Goal: Manage account settings

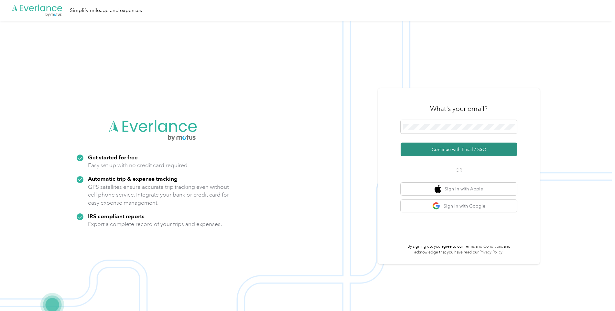
click at [458, 151] on button "Continue with Email / SSO" at bounding box center [459, 150] width 116 height 14
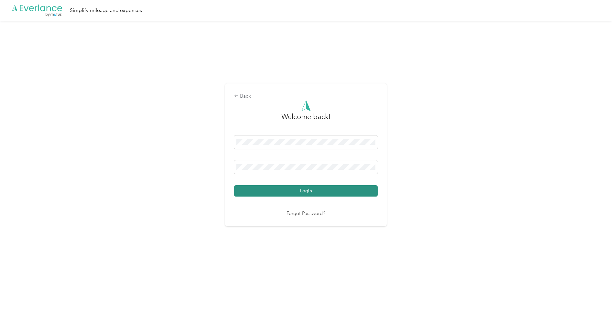
click at [288, 194] on button "Login" at bounding box center [306, 190] width 144 height 11
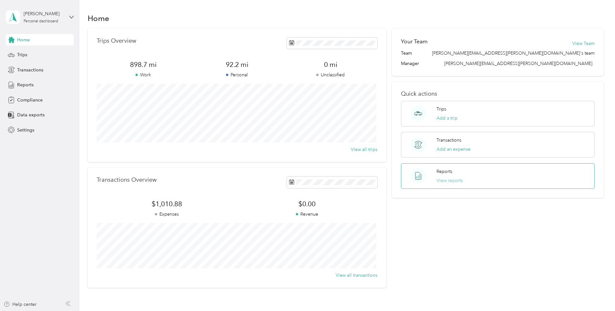
click at [450, 179] on button "View reports" at bounding box center [450, 180] width 26 height 7
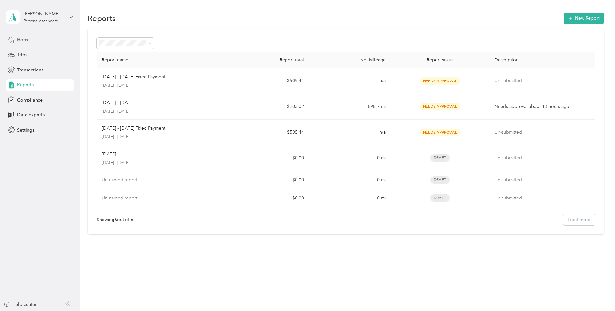
click at [19, 40] on span "Home" at bounding box center [23, 40] width 13 height 7
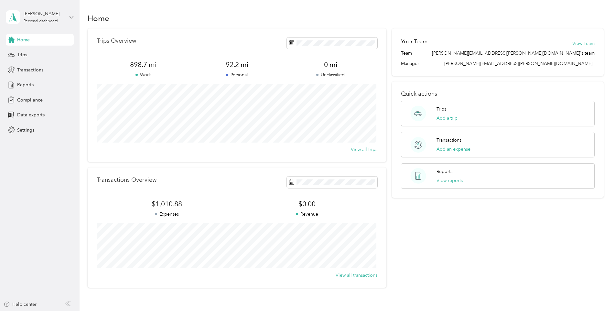
click at [71, 16] on icon at bounding box center [71, 17] width 5 height 5
click at [49, 129] on div "Settings" at bounding box center [40, 130] width 68 height 12
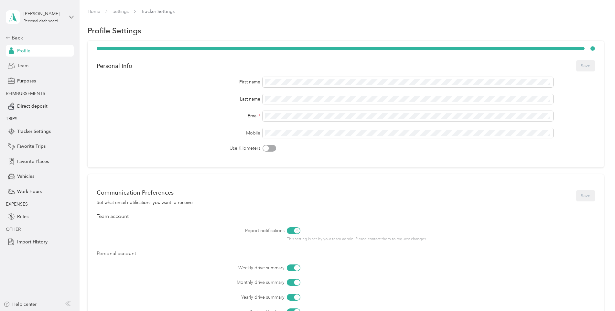
click at [22, 65] on span "Team" at bounding box center [22, 65] width 11 height 7
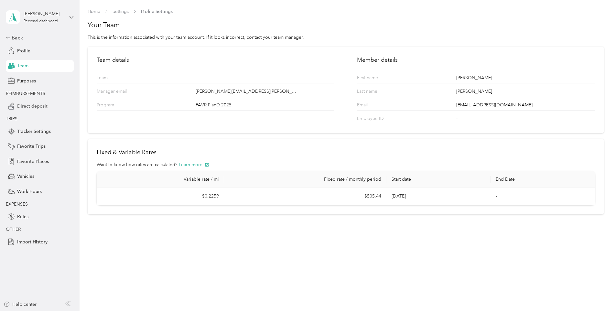
click at [27, 108] on span "Direct deposit" at bounding box center [32, 106] width 30 height 7
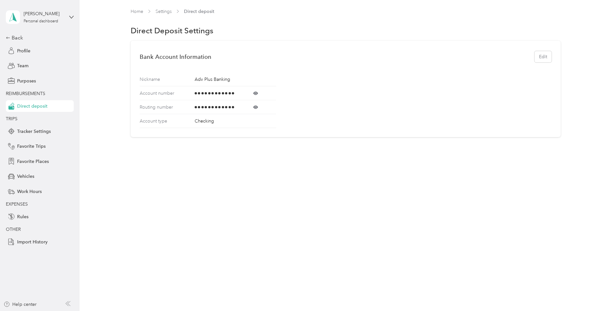
click at [257, 93] on icon at bounding box center [256, 94] width 2 height 2
click at [256, 109] on icon at bounding box center [255, 107] width 5 height 5
click at [16, 37] on div "Back" at bounding box center [38, 38] width 65 height 8
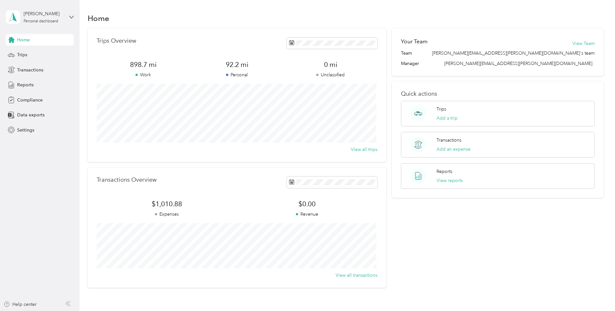
click at [66, 18] on div "[PERSON_NAME][DEMOGRAPHIC_DATA] Personal dashboard" at bounding box center [40, 17] width 68 height 23
click at [27, 54] on div "Log out" at bounding box center [24, 53] width 25 height 7
